Goal: Check status

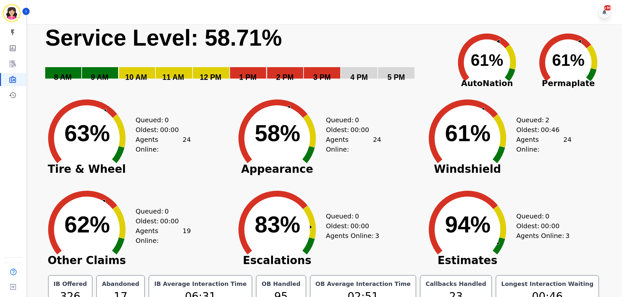
click at [599, 201] on div "Created with Highcharts 10.3.3 94% ​ 94% Estimates Queued: 0 Oldest: 00:00 Agen…" at bounding box center [514, 224] width 190 height 91
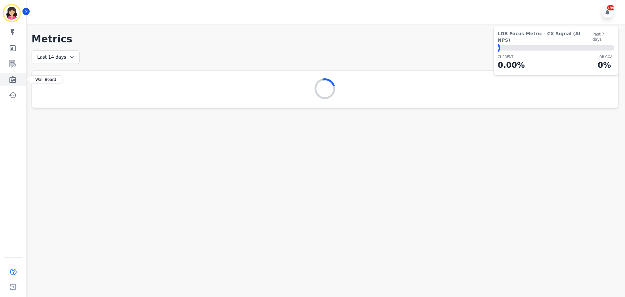
click at [14, 79] on icon "Sidebar" at bounding box center [12, 79] width 7 height 7
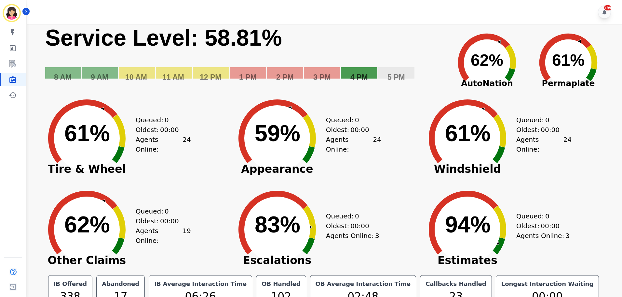
click at [362, 87] on rect "Service Level: 0%" at bounding box center [245, 57] width 401 height 67
